Goal: Communication & Community: Answer question/provide support

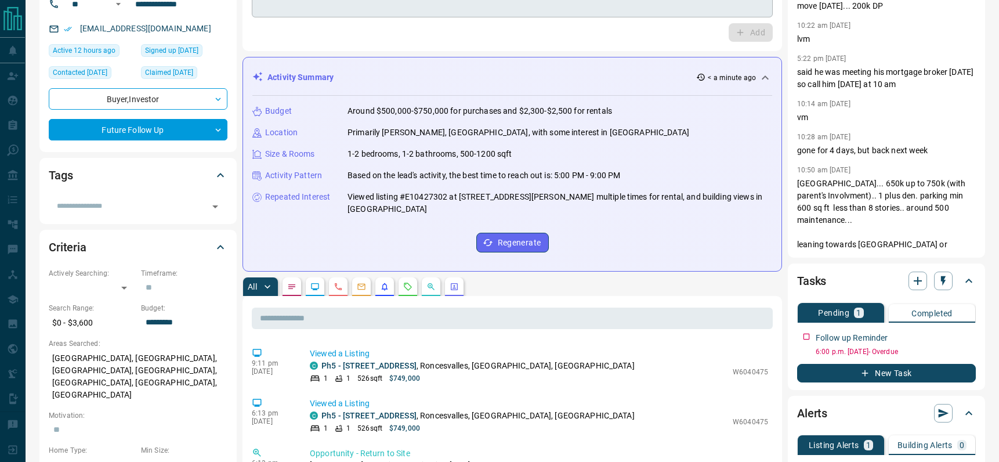
scroll to position [43, 0]
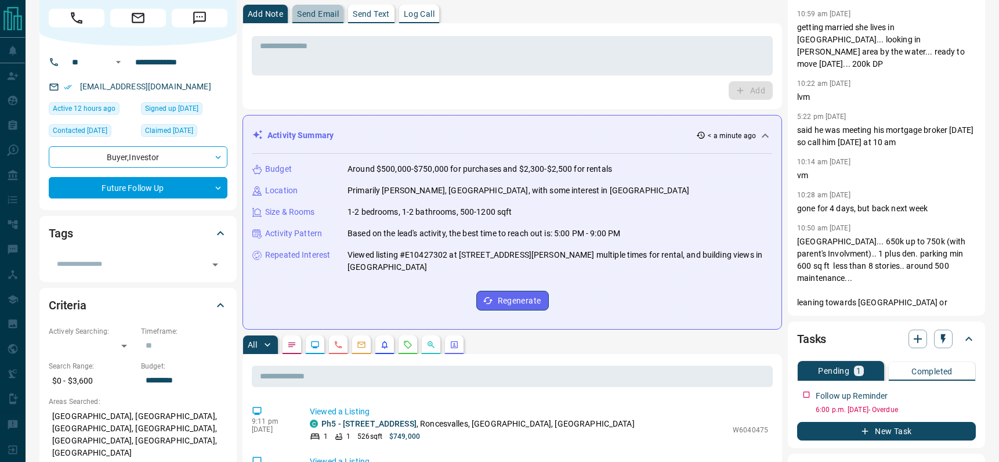
click at [321, 14] on p "Send Email" at bounding box center [318, 14] width 42 height 8
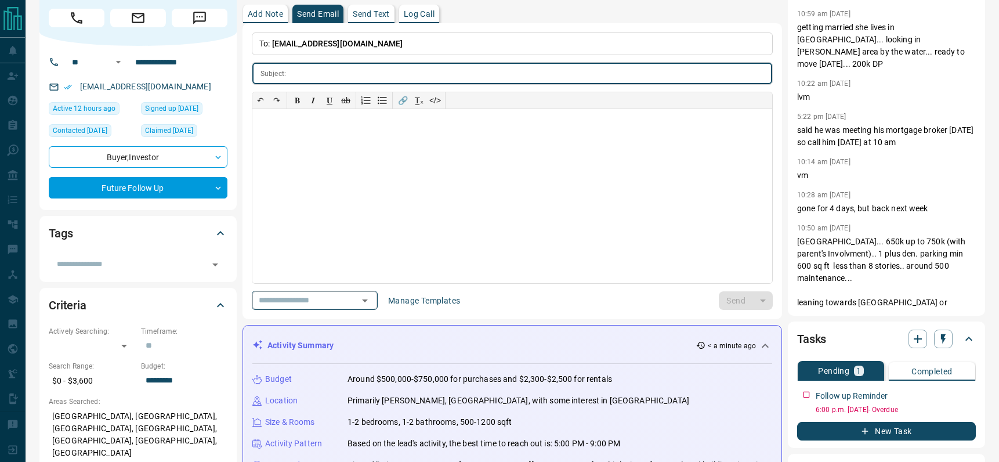
click at [365, 298] on icon "Open" at bounding box center [365, 300] width 14 height 14
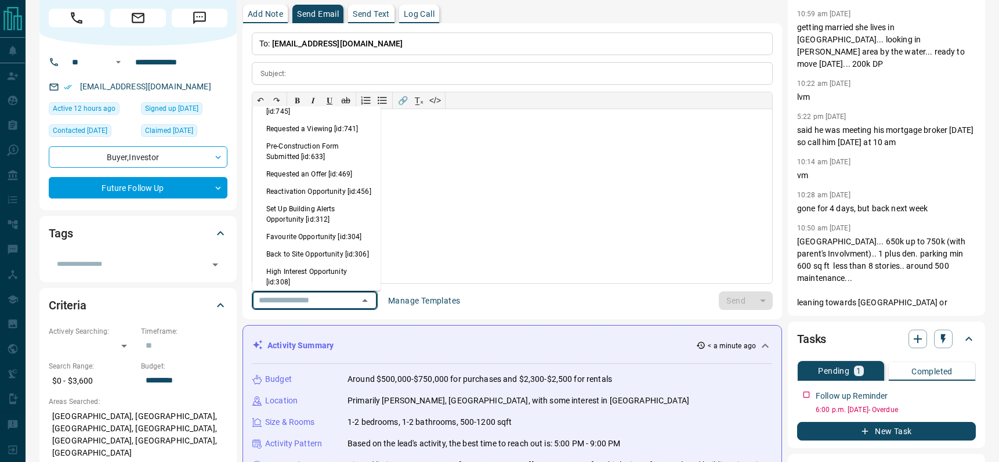
scroll to position [740, 0]
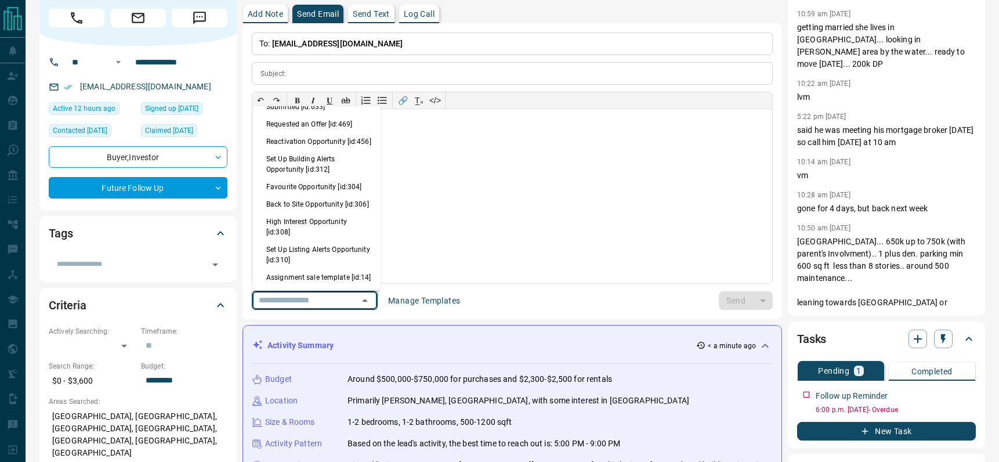
click at [299, 213] on li "Back to Site Opportunity [id:306]" at bounding box center [316, 203] width 128 height 17
type input "**********"
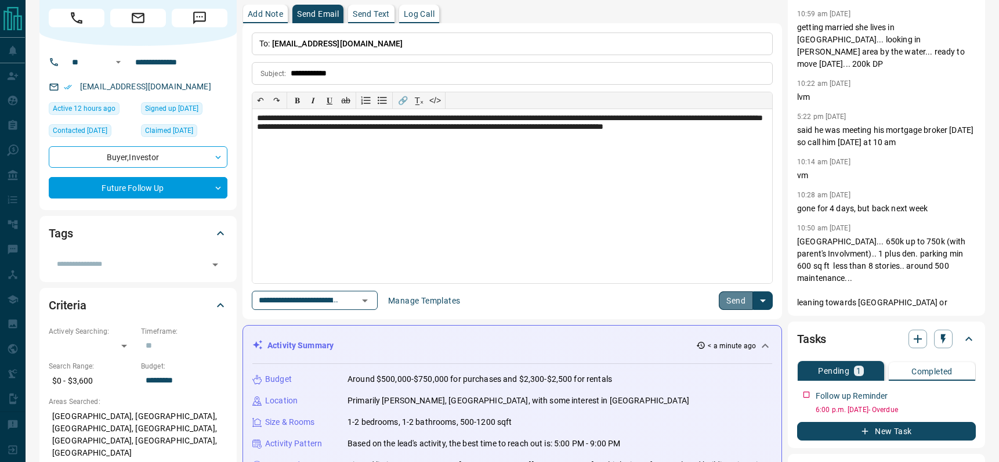
click at [734, 295] on button "Send" at bounding box center [736, 300] width 34 height 19
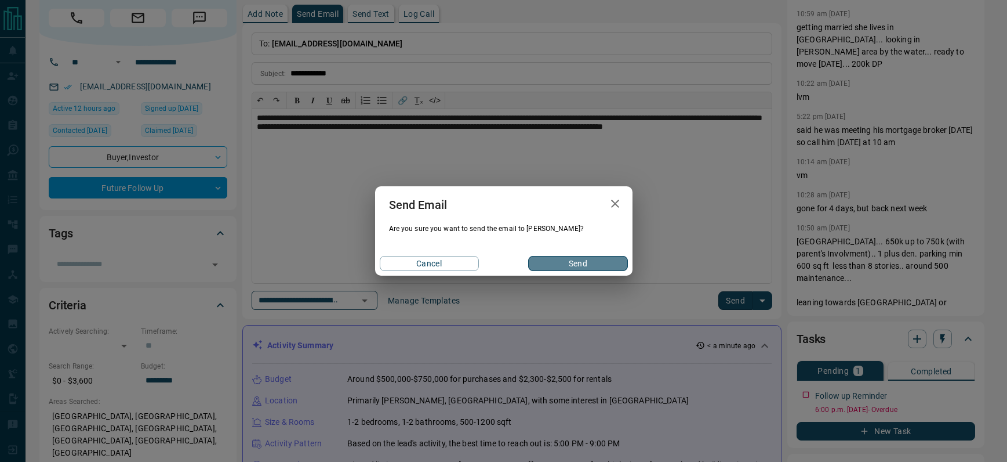
click at [582, 268] on button "Send" at bounding box center [577, 263] width 99 height 15
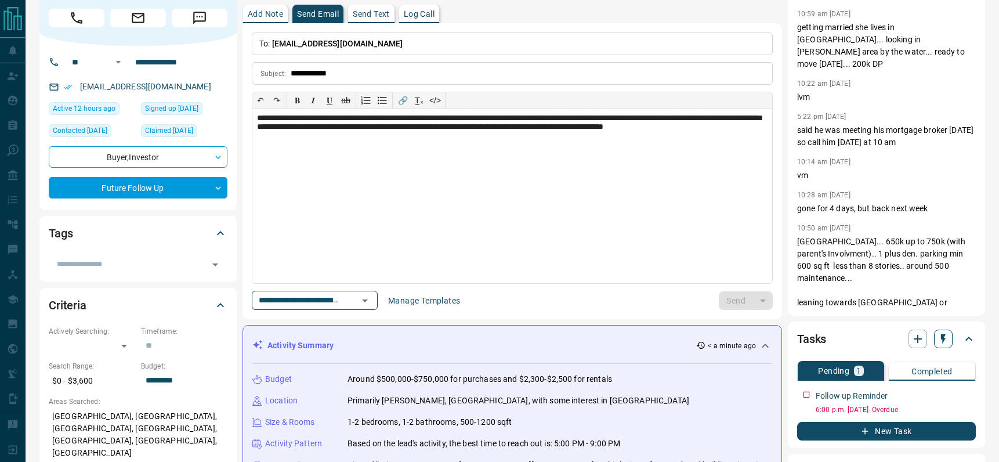
click at [949, 329] on button "button" at bounding box center [943, 338] width 19 height 19
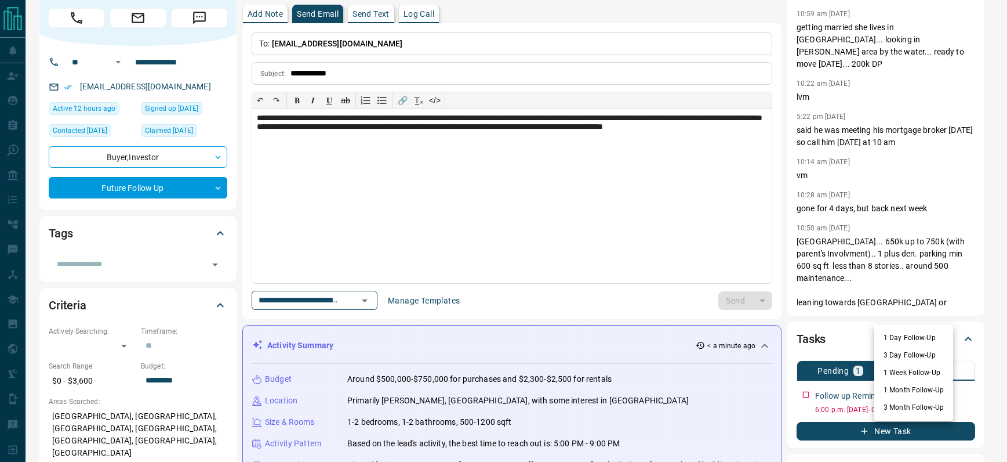
click at [893, 335] on li "1 Day Follow-Up" at bounding box center [914, 337] width 79 height 17
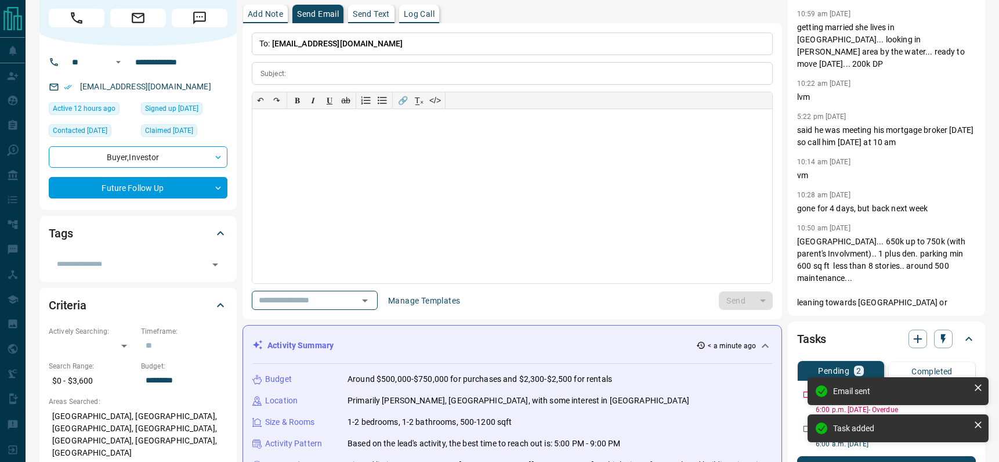
click at [806, 376] on div "Email sent Task added" at bounding box center [898, 414] width 186 height 79
